Goal: Task Accomplishment & Management: Use online tool/utility

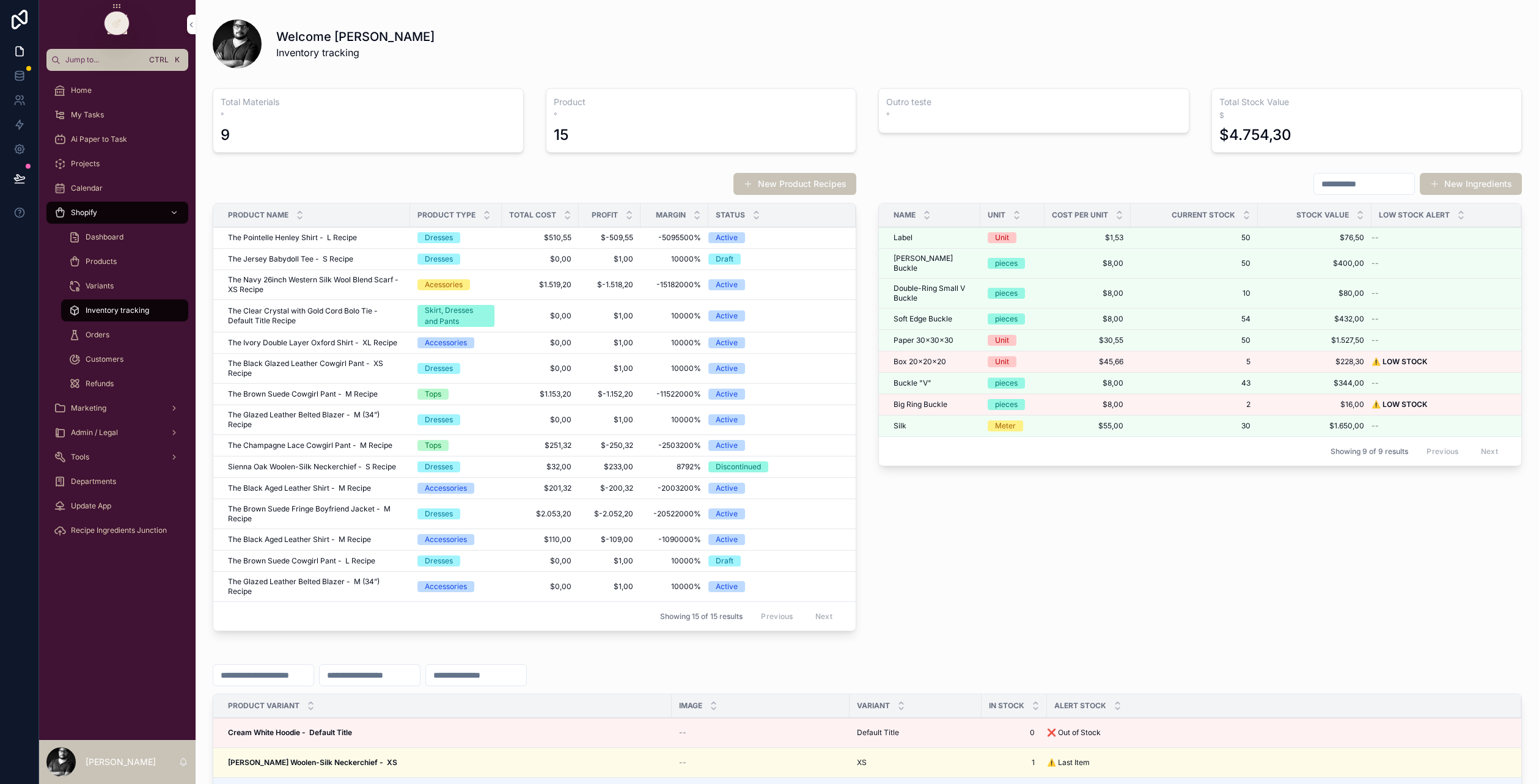
scroll to position [122, 0]
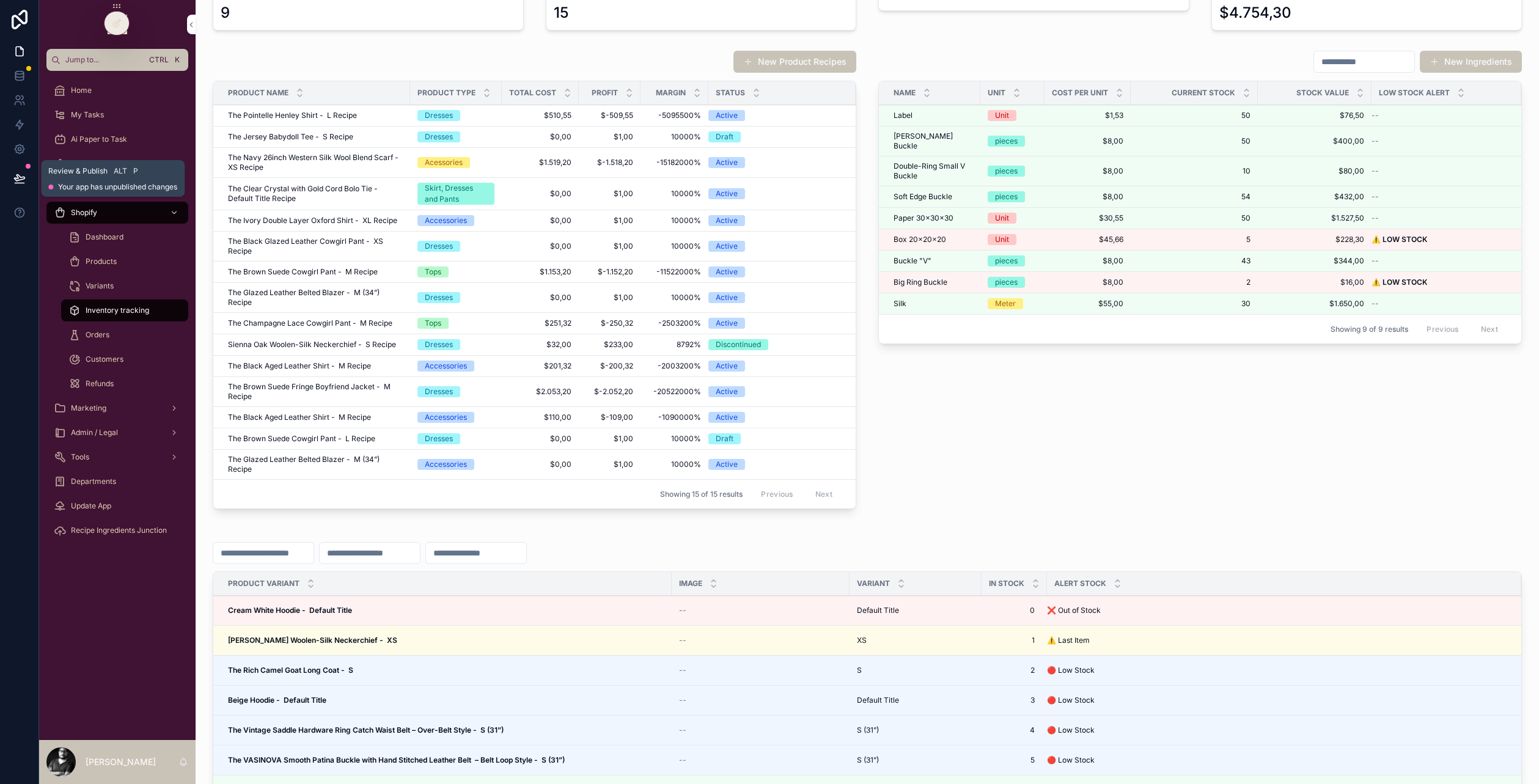
click at [26, 176] on button at bounding box center [19, 178] width 27 height 35
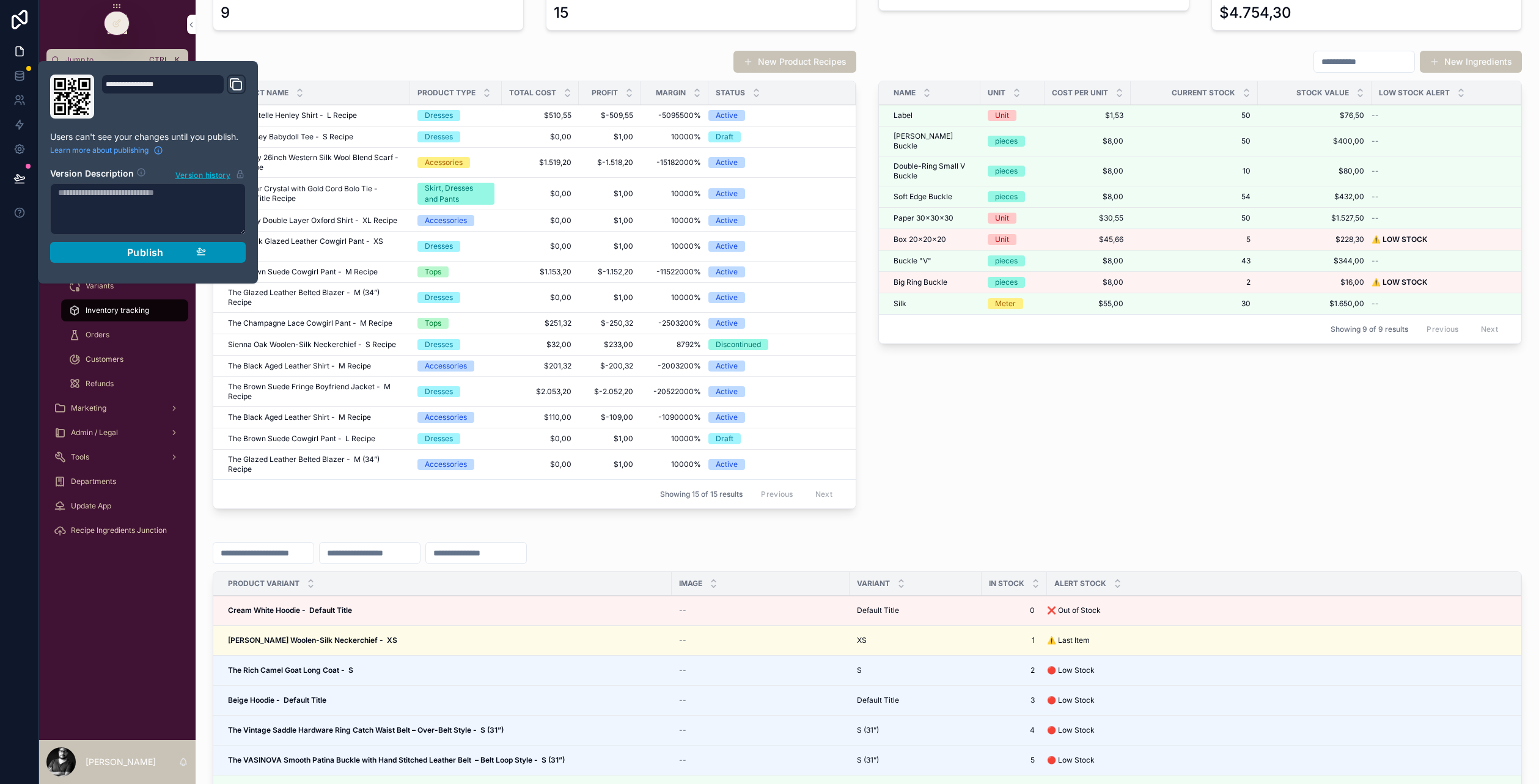
click at [120, 243] on button "Publish" at bounding box center [147, 252] width 196 height 21
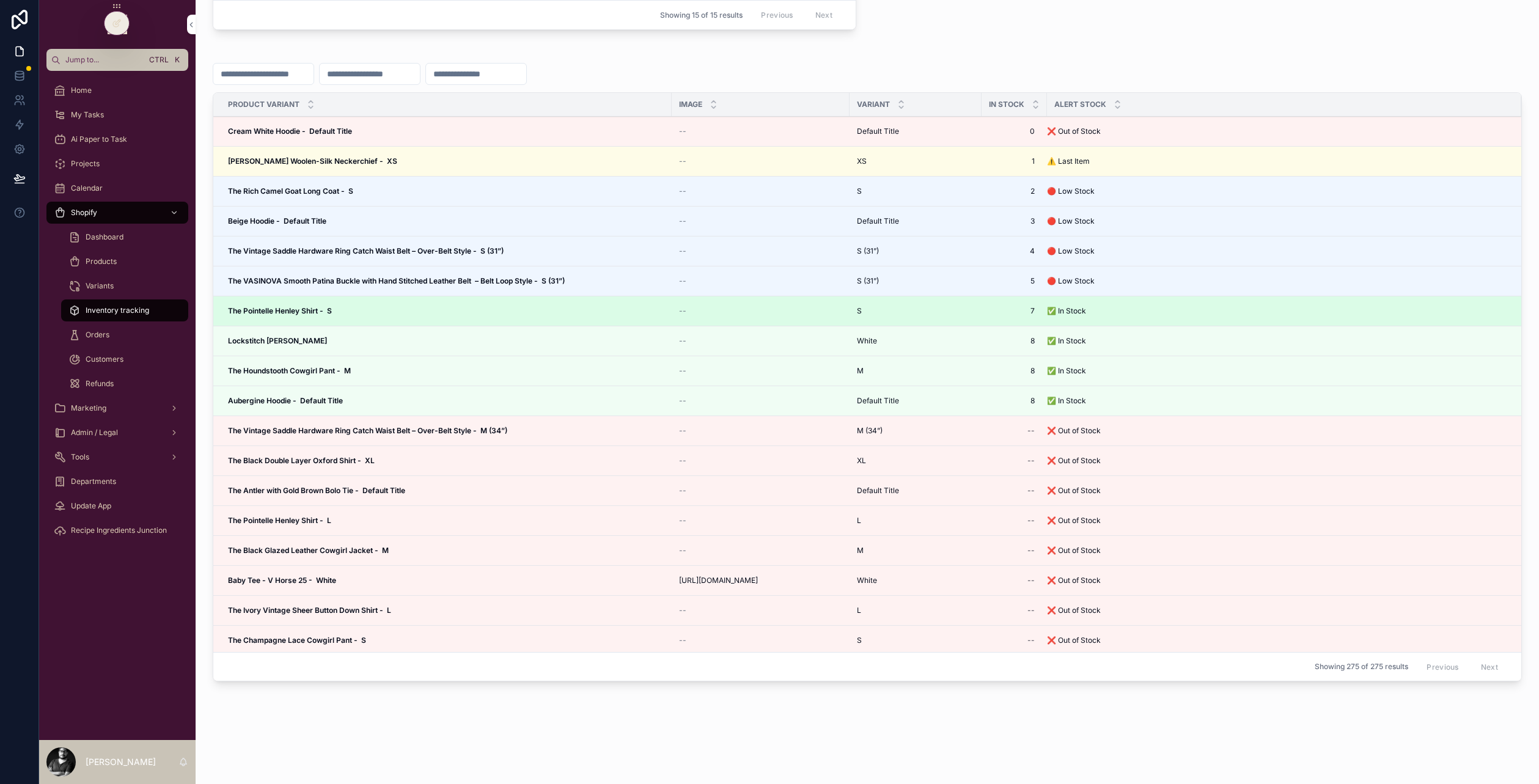
click at [238, 306] on strong "The Pointelle Henley Shirt - S" at bounding box center [279, 311] width 104 height 9
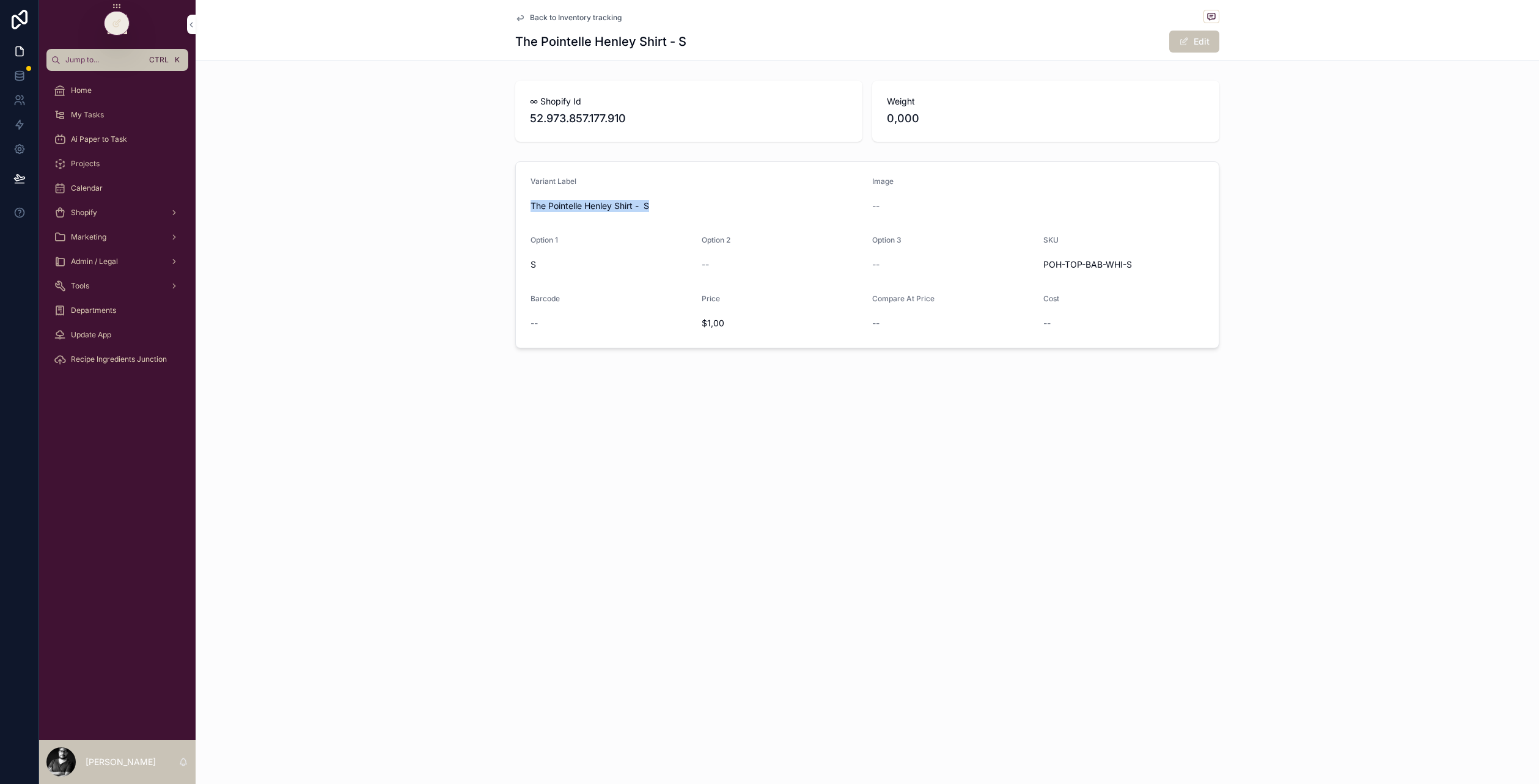
drag, startPoint x: 651, startPoint y: 200, endPoint x: 525, endPoint y: 203, distance: 126.0
click at [525, 203] on form "Variant Label The Pointelle Henley Shirt - S Image -- Option 1 S Option 2 -- Op…" at bounding box center [868, 255] width 703 height 186
copy span "The Pointelle Henley Shirt - S"
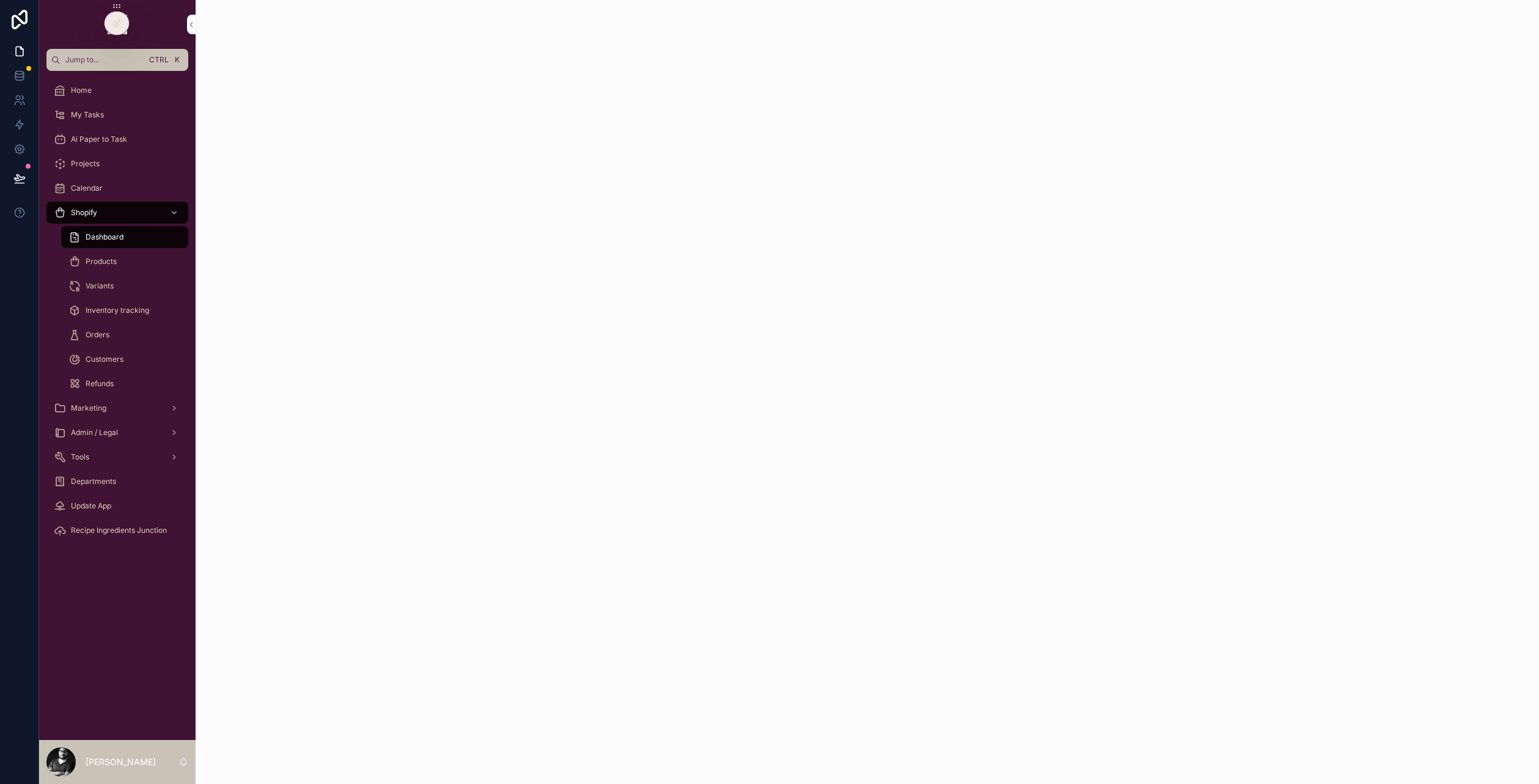
click at [114, 301] on div "Inventory tracking" at bounding box center [124, 310] width 113 height 19
